Goal: Information Seeking & Learning: Learn about a topic

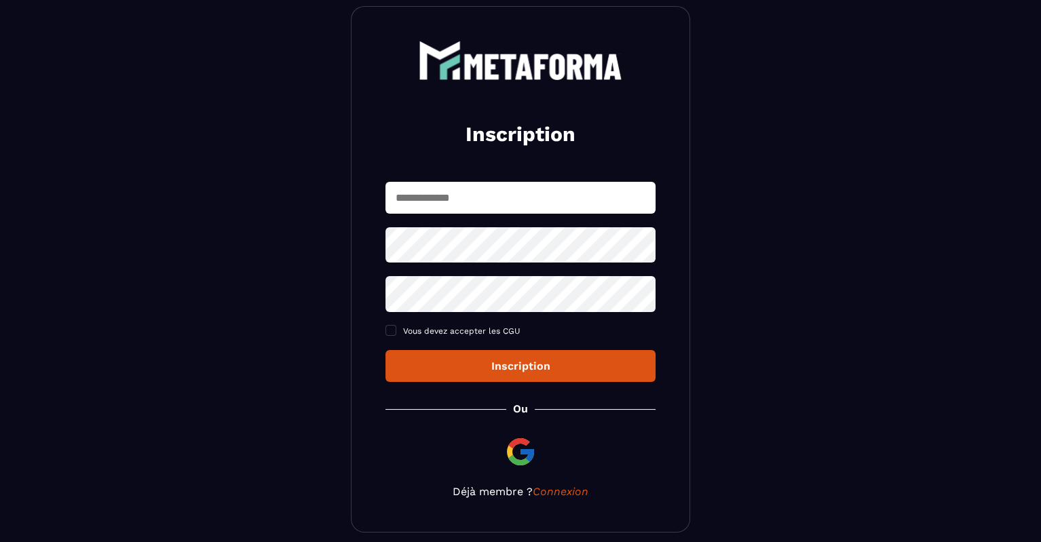
scroll to position [130, 0]
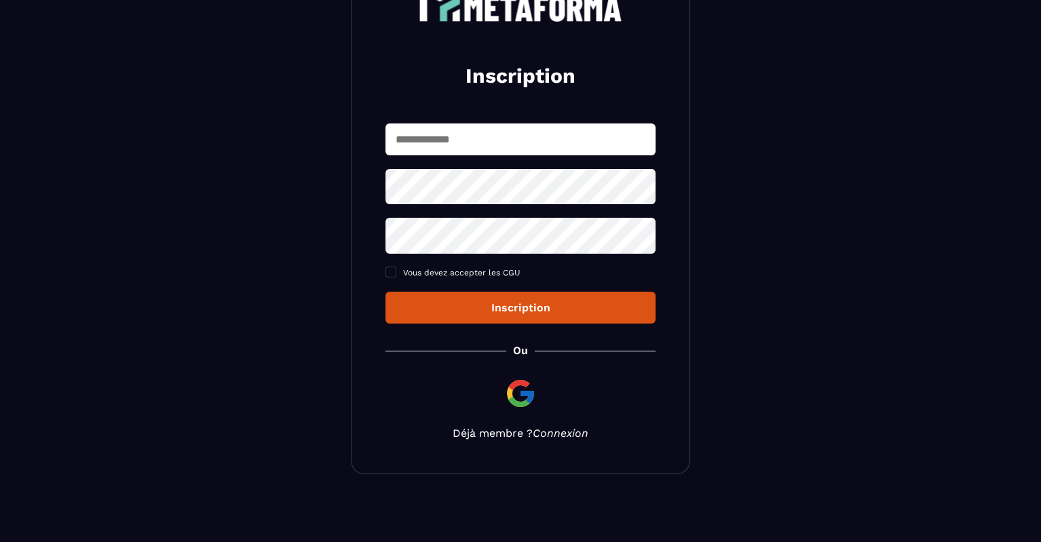
click at [557, 436] on link "Connexion" at bounding box center [561, 433] width 56 height 13
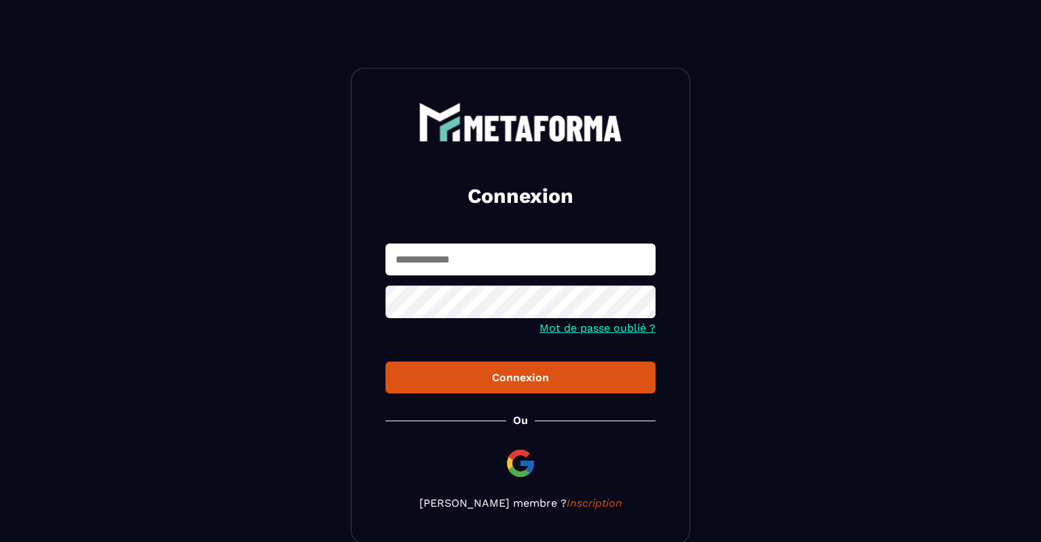
click at [450, 259] on input "text" at bounding box center [521, 260] width 270 height 32
type input "**********"
click at [386, 362] on button "Connexion" at bounding box center [521, 378] width 270 height 32
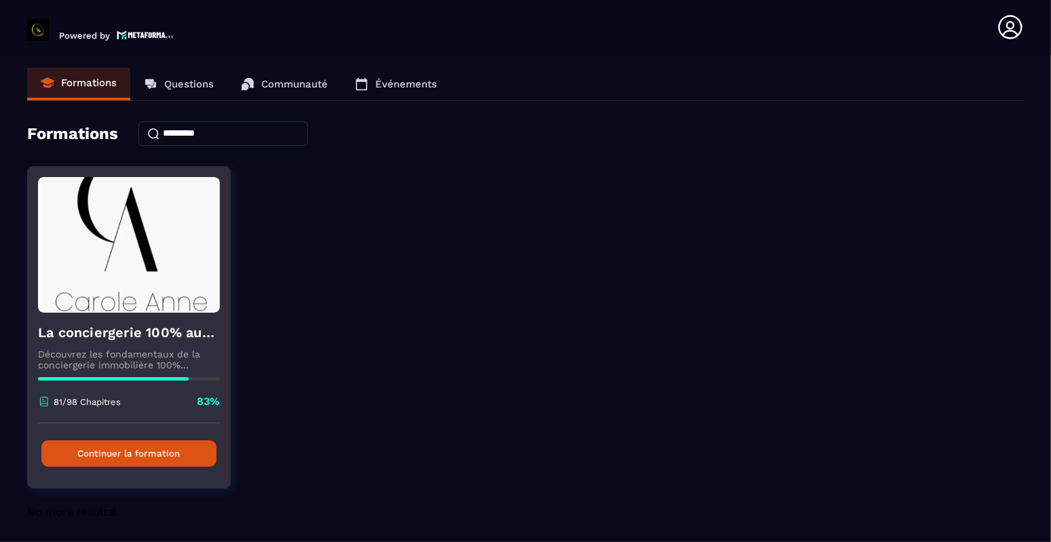
click at [182, 455] on button "Continuer la formation" at bounding box center [128, 454] width 175 height 26
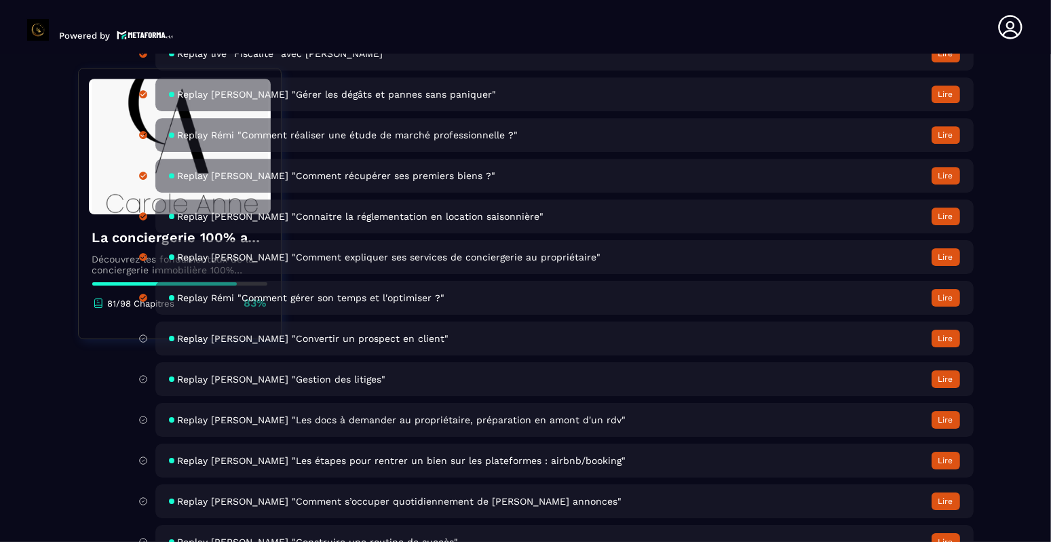
scroll to position [4548, 0]
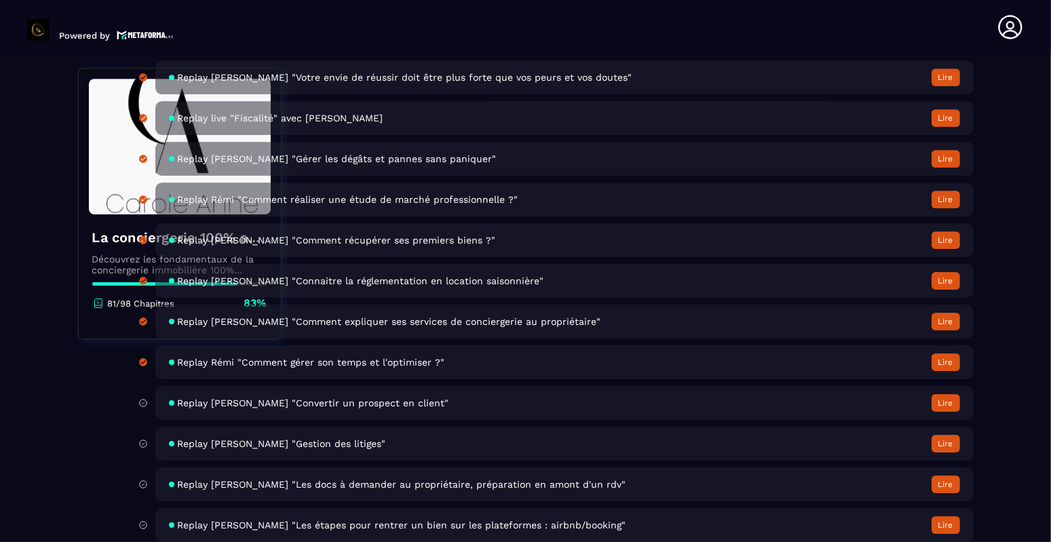
click at [338, 409] on span "Replay [PERSON_NAME] "Convertir un prospect en client"" at bounding box center [313, 403] width 271 height 11
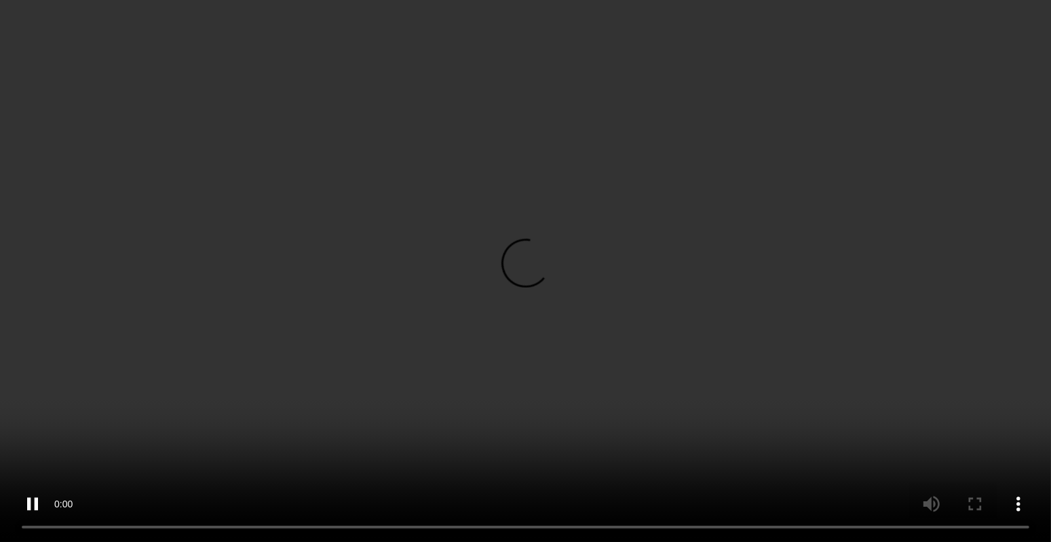
scroll to position [204, 0]
